Goal: Information Seeking & Learning: Check status

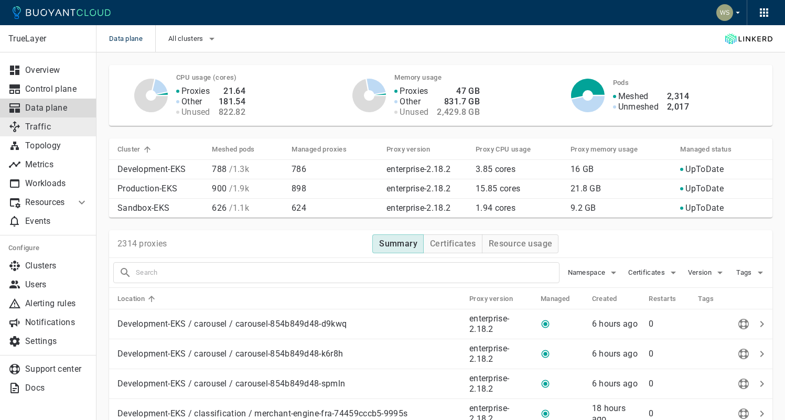
click at [54, 128] on p "Traffic" at bounding box center [56, 127] width 63 height 10
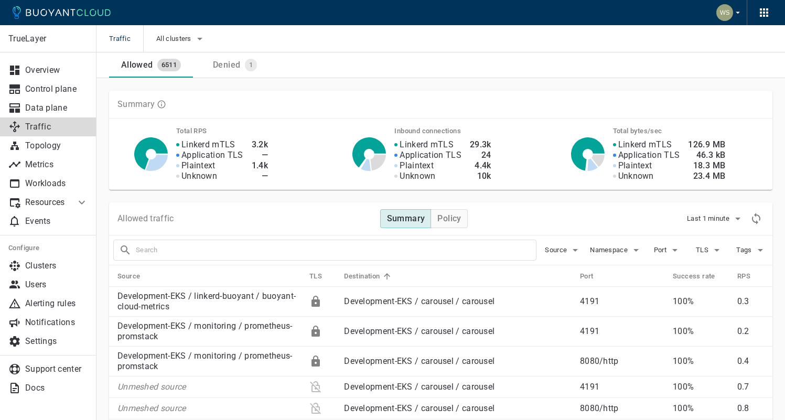
click at [231, 243] on input "text" at bounding box center [336, 250] width 400 height 15
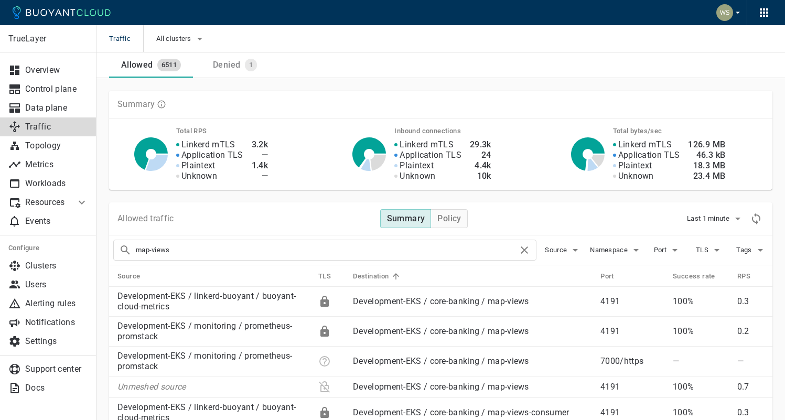
click at [279, 205] on div "Allowed traffic Summary Policy Last 1 minute" at bounding box center [440, 218] width 663 height 33
drag, startPoint x: 233, startPoint y: 255, endPoint x: 88, endPoint y: 244, distance: 145.6
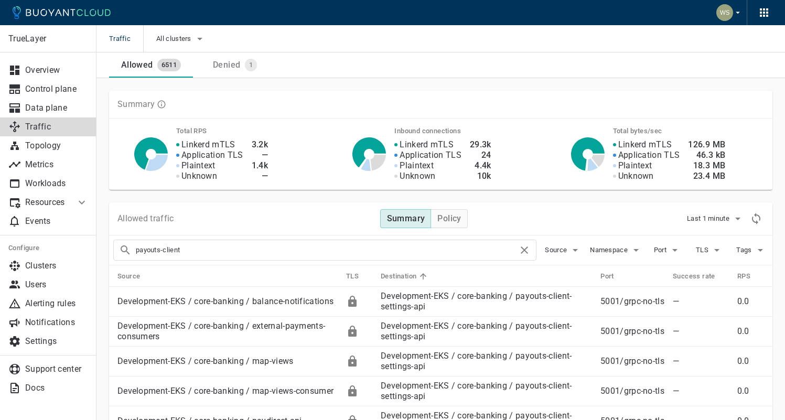
drag, startPoint x: 205, startPoint y: 250, endPoint x: 88, endPoint y: 240, distance: 118.3
type input "paydirect-journal"
